Goal: Transaction & Acquisition: Download file/media

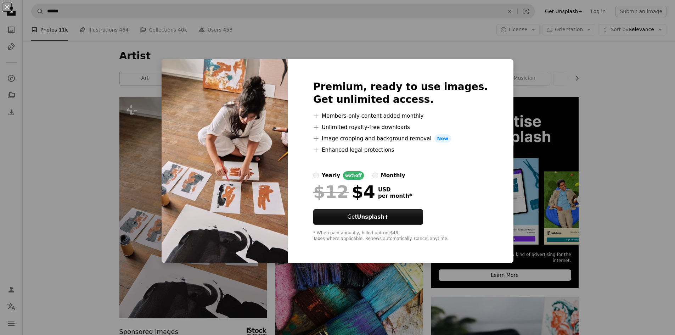
scroll to position [35, 0]
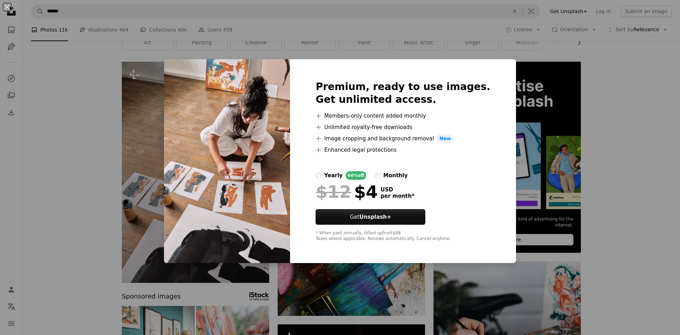
click at [598, 145] on div "An X shape Premium, ready to use images. Get unlimited access. A plus sign Memb…" at bounding box center [340, 167] width 680 height 335
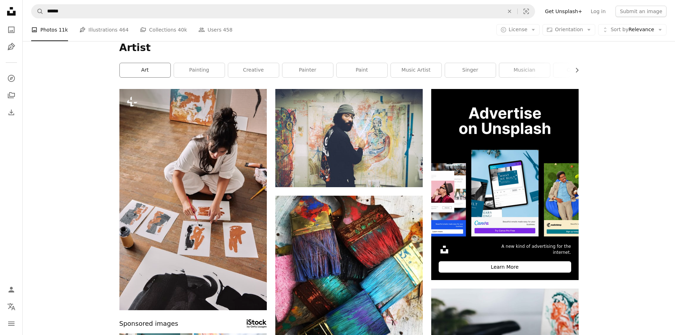
scroll to position [0, 0]
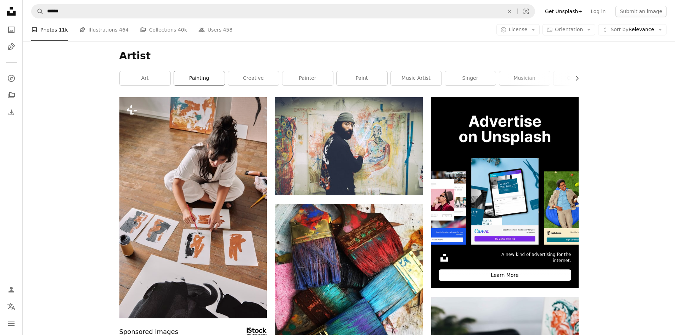
click at [211, 84] on link "painting" at bounding box center [199, 78] width 51 height 14
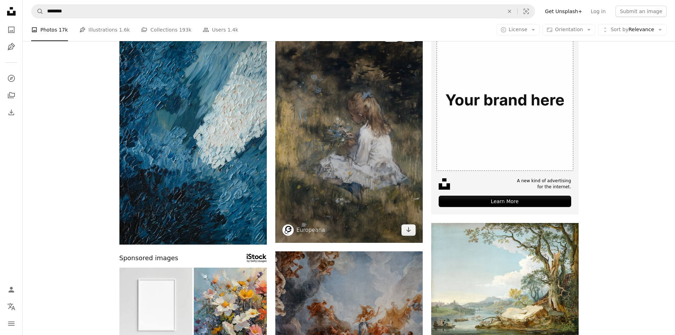
scroll to position [71, 0]
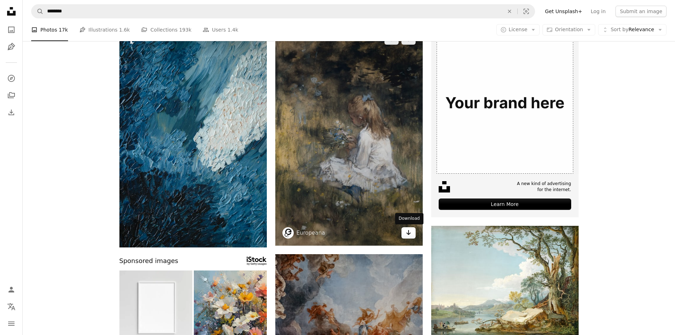
click at [410, 234] on icon "Arrow pointing down" at bounding box center [408, 232] width 6 height 8
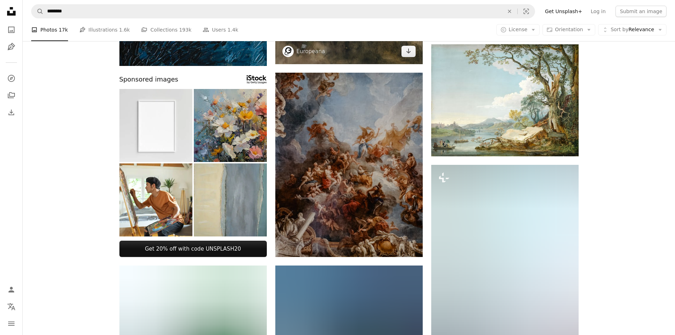
scroll to position [283, 0]
